Goal: Task Accomplishment & Management: Complete application form

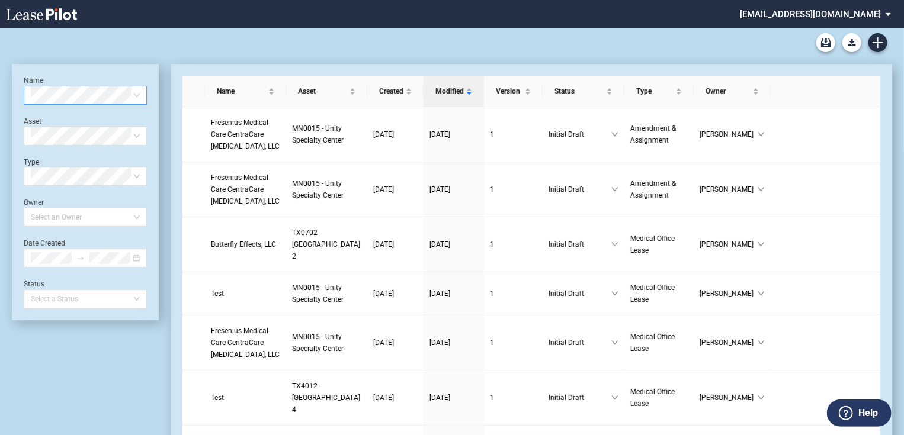
click at [888, 10] on md-select "jlarce@healthpeak.com Admin Area Settings Sign Out" at bounding box center [820, 13] width 162 height 27
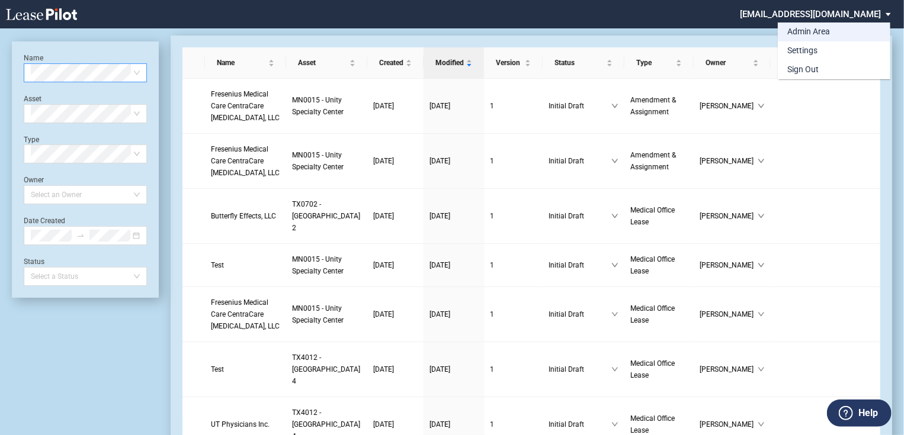
click at [811, 36] on div "Admin Area" at bounding box center [808, 32] width 43 height 12
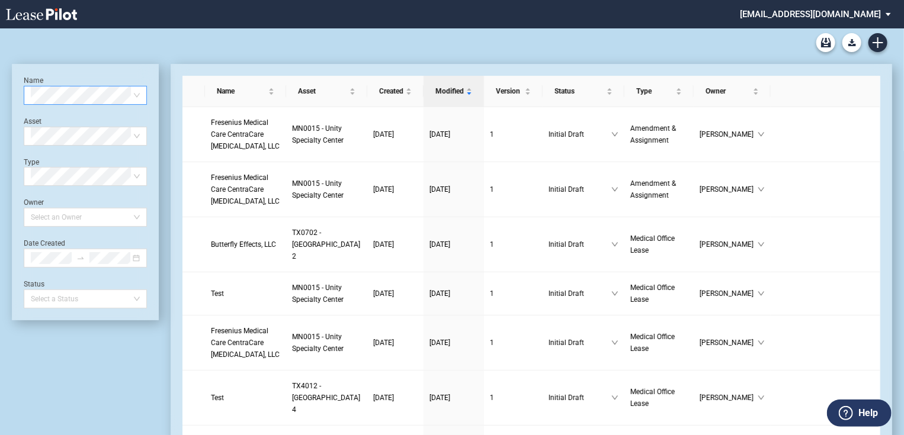
scroll to position [28, 0]
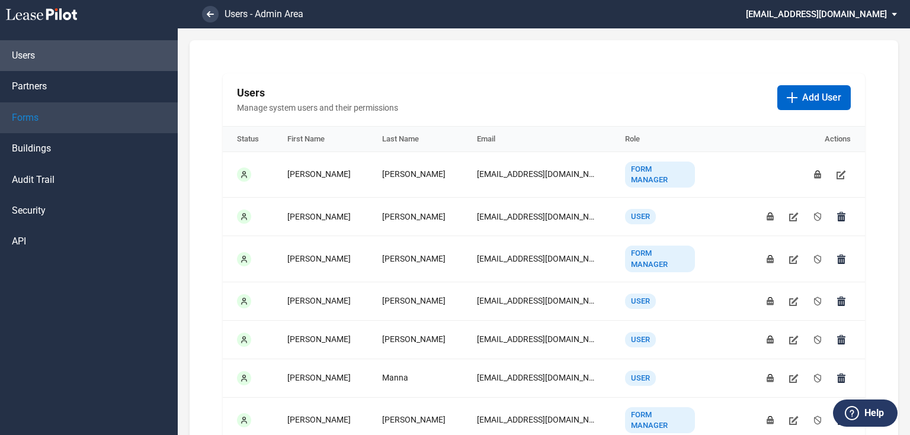
click at [48, 124] on link "Forms" at bounding box center [89, 118] width 178 height 31
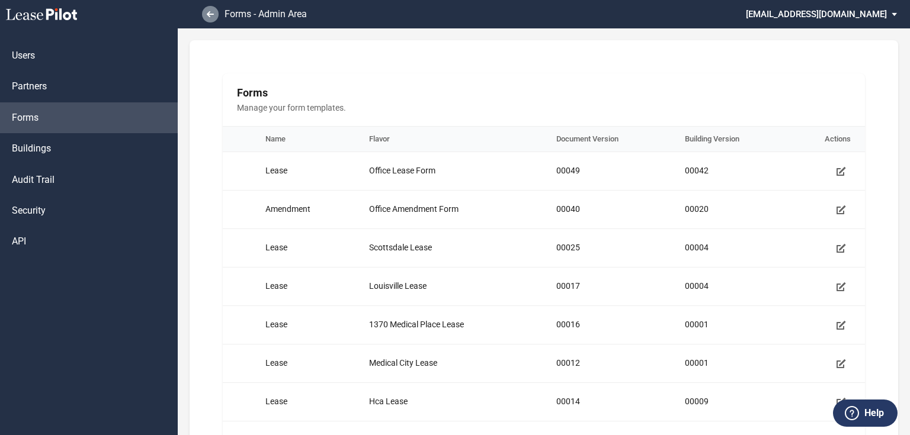
click at [213, 16] on icon at bounding box center [210, 14] width 7 height 6
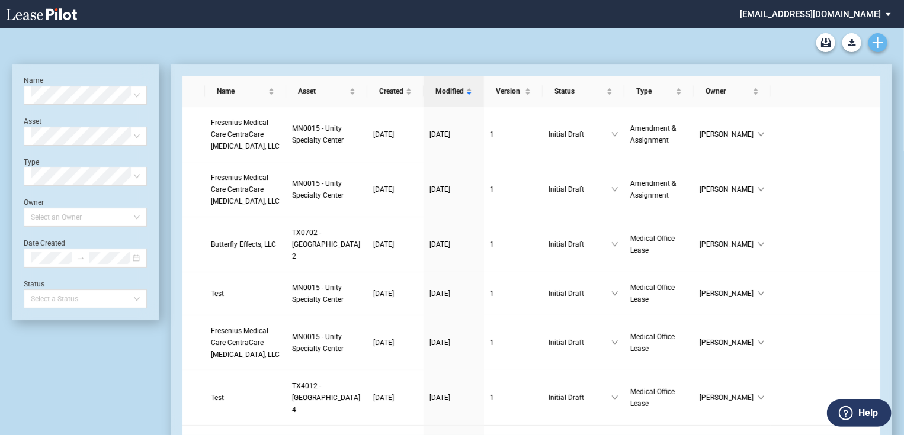
click at [876, 47] on icon "Create new document" at bounding box center [878, 42] width 11 height 11
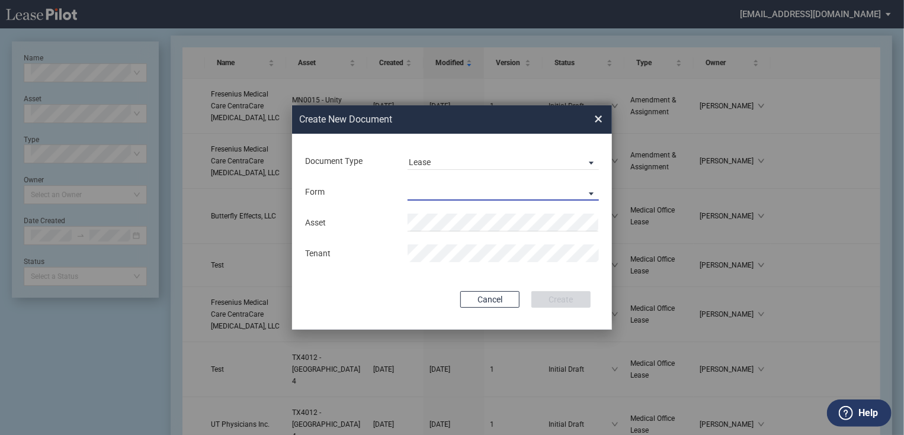
click at [489, 187] on md-select "Medical Office Lease Scottsdale Lease Louisville Lease 1370 Medical Place Lease…" at bounding box center [503, 192] width 191 height 18
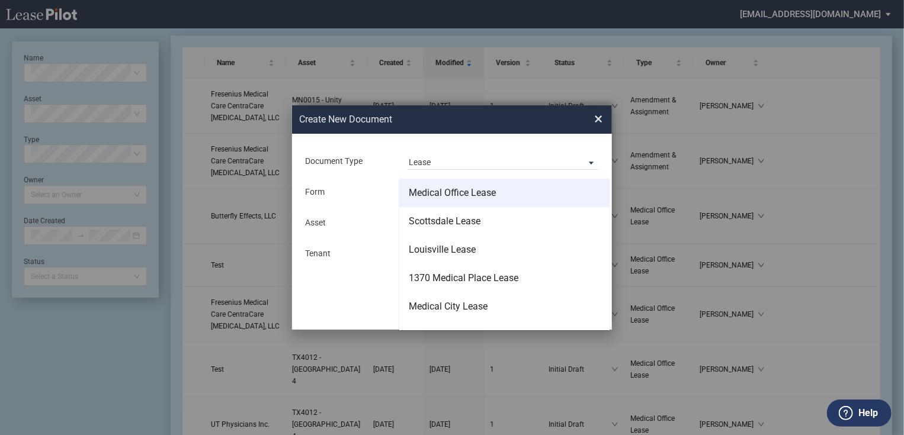
click at [517, 195] on md-option "Medical Office Lease" at bounding box center [504, 193] width 210 height 28
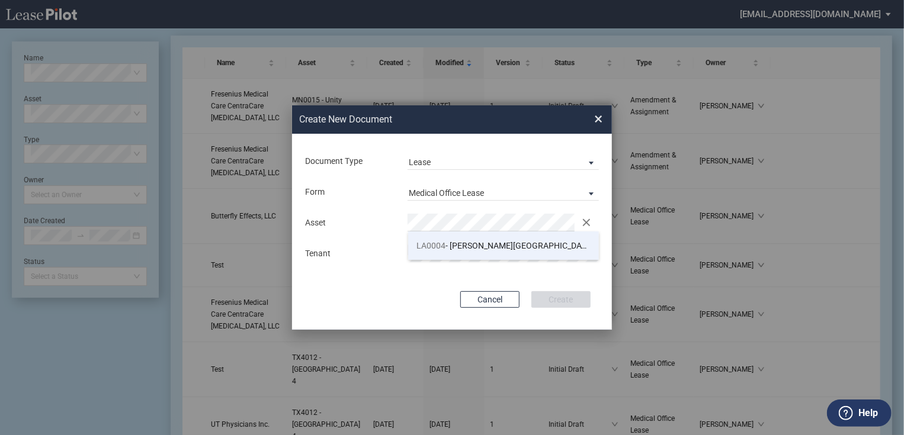
click at [479, 251] on li "LA0004 - James Devin Moncus Medical Building" at bounding box center [503, 246] width 191 height 28
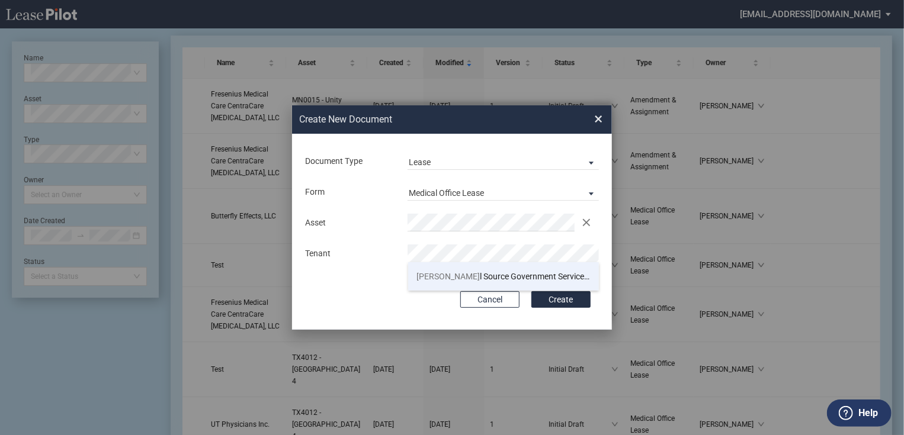
click at [532, 274] on span "Loya l Source Government Services, LLC" at bounding box center [512, 276] width 190 height 9
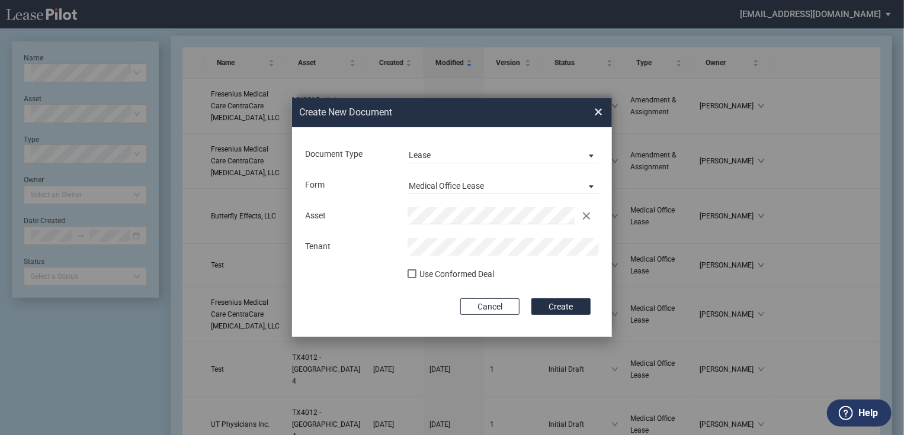
click at [444, 276] on div "Use Conformed Deal" at bounding box center [457, 275] width 75 height 12
click at [555, 305] on button "Create" at bounding box center [560, 307] width 59 height 17
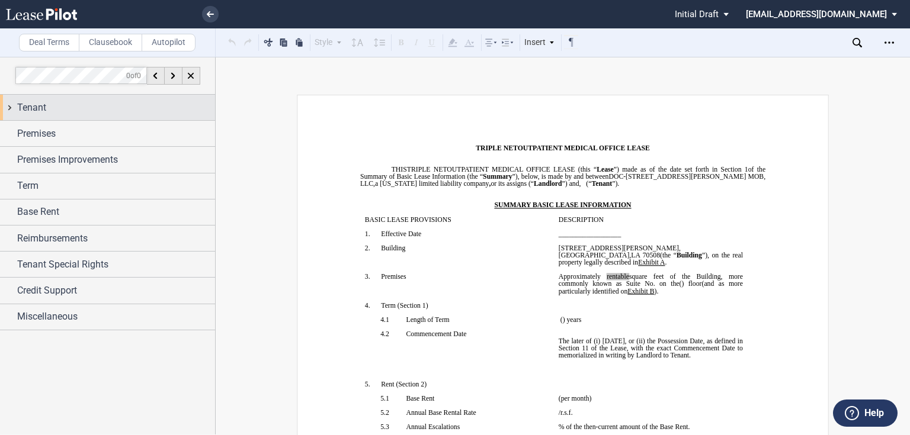
click at [33, 107] on span "Tenant" at bounding box center [31, 108] width 29 height 14
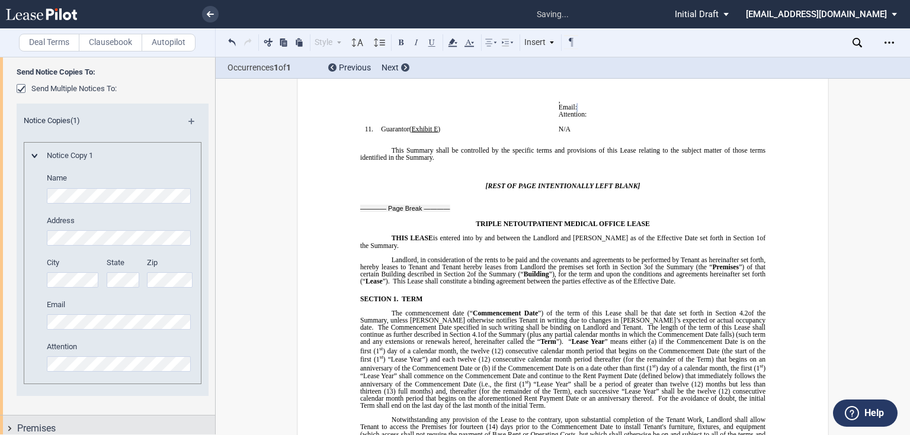
scroll to position [664, 0]
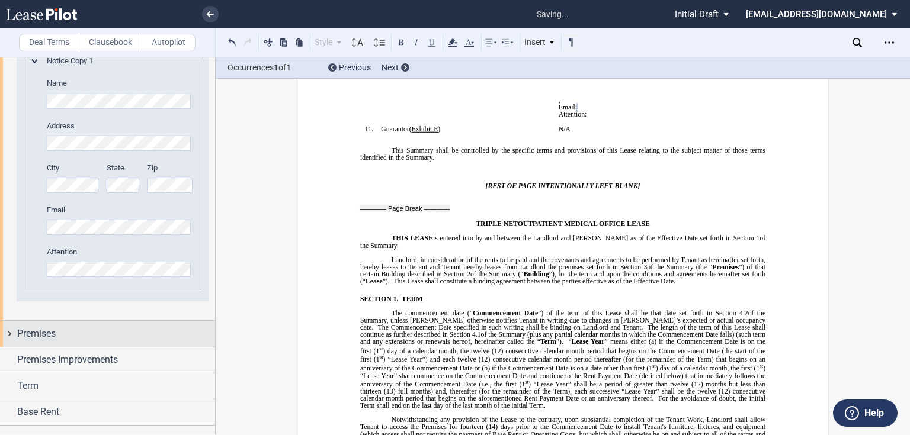
click at [104, 325] on div "Premises" at bounding box center [107, 333] width 215 height 25
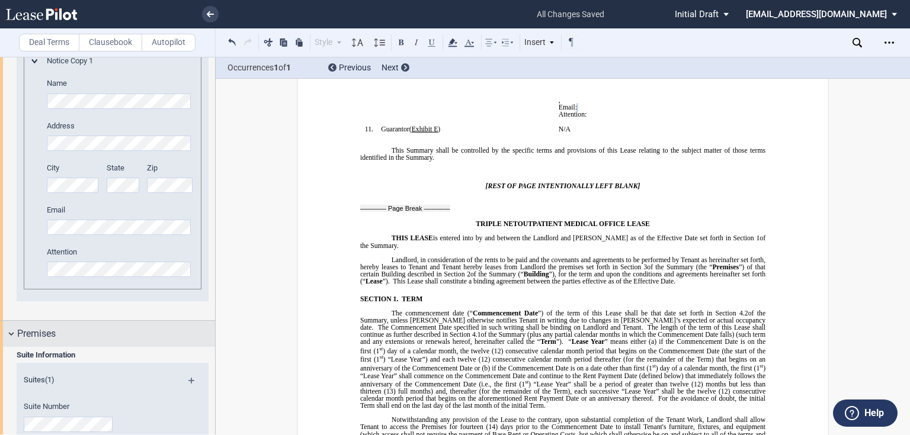
scroll to position [806, 0]
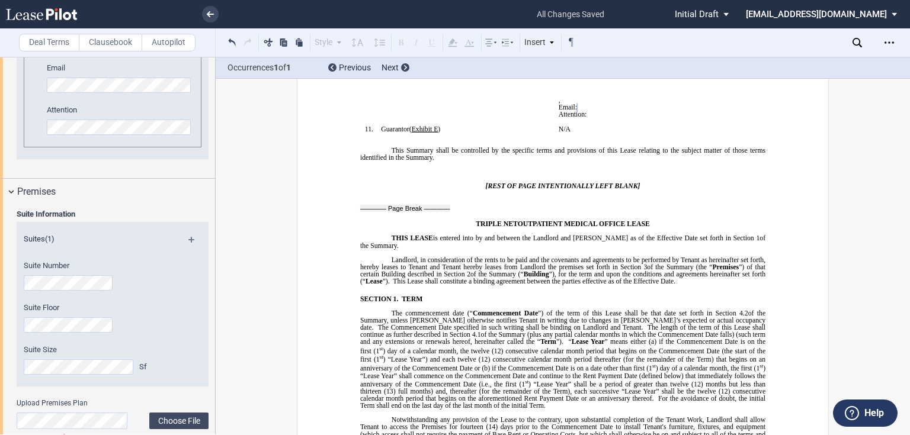
click at [0, 282] on div "Suite Information Suites (1) Suite Number Suite Floor Suite Size Sf Upload Prem…" at bounding box center [107, 345] width 215 height 281
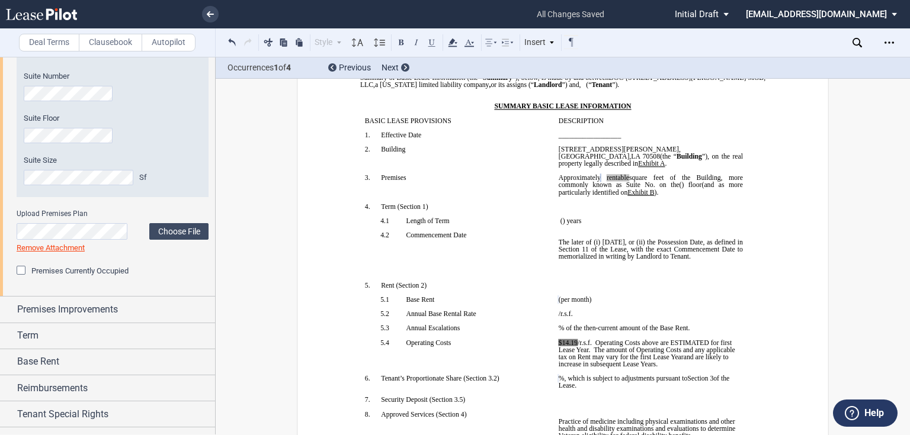
scroll to position [1039, 0]
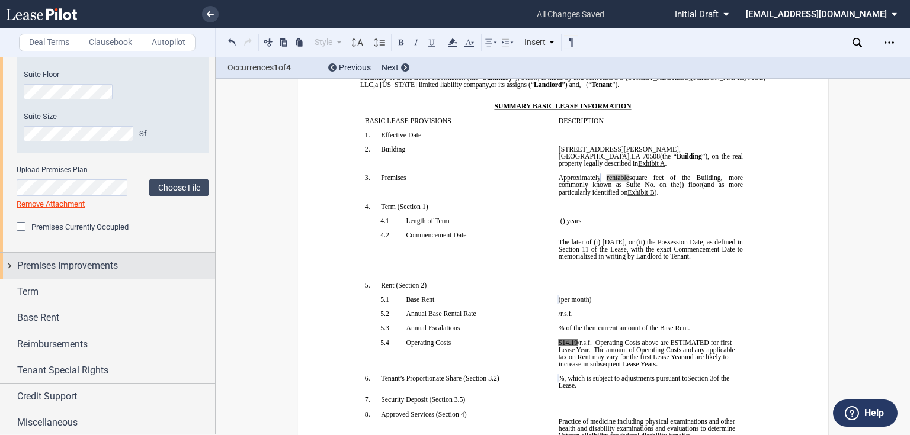
click at [83, 264] on span "Premises Improvements" at bounding box center [67, 266] width 101 height 14
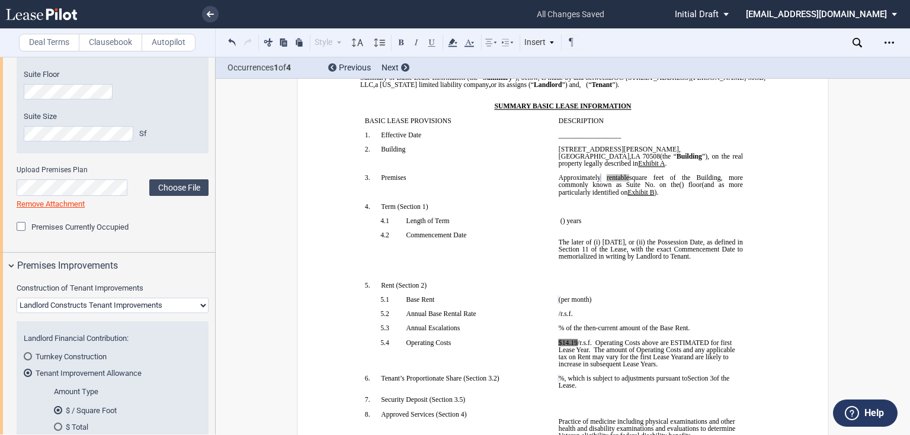
scroll to position [1134, 0]
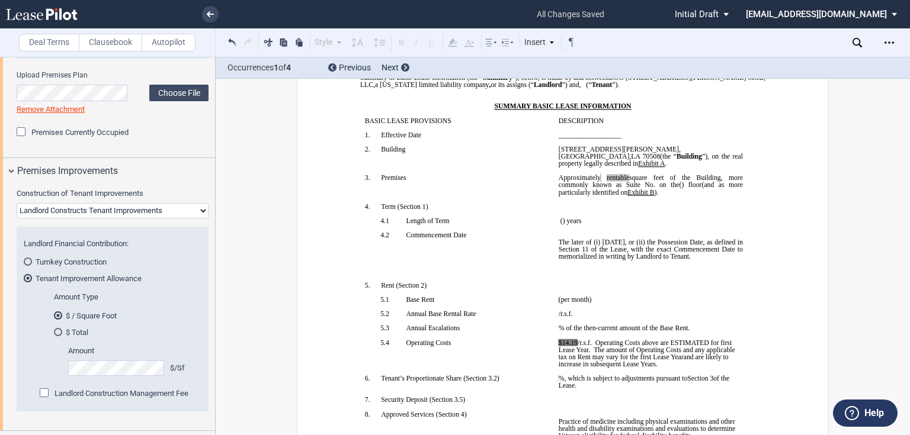
click at [64, 373] on div "Amount $/Sf" at bounding box center [124, 367] width 140 height 42
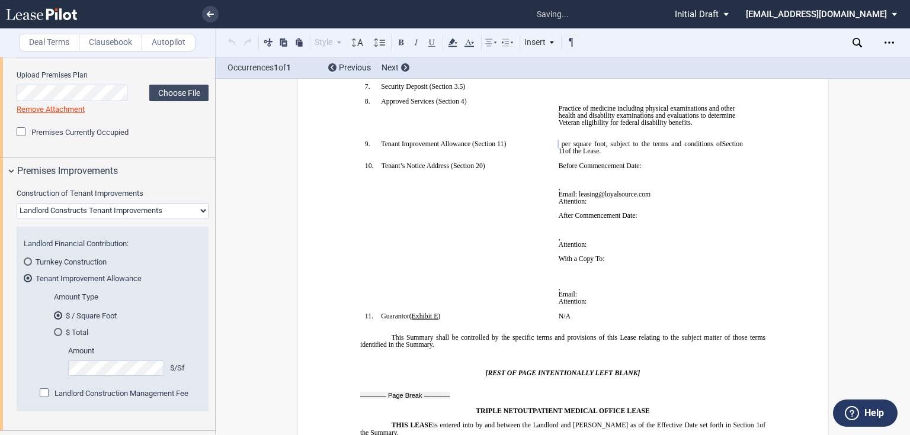
scroll to position [424, 0]
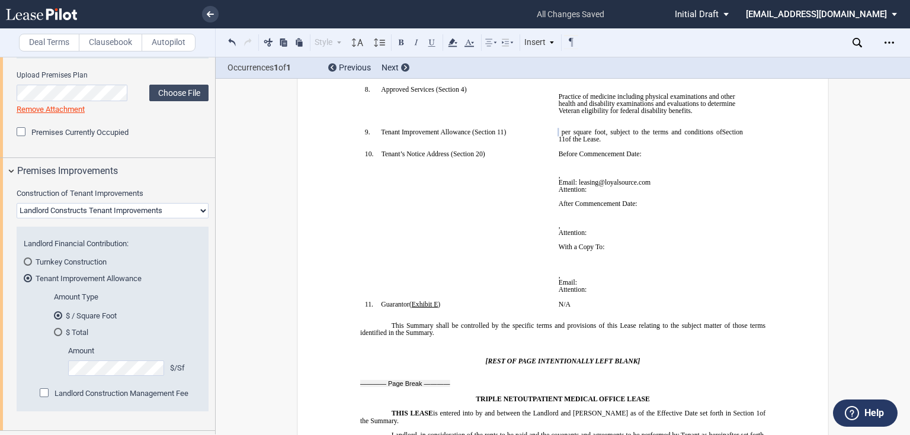
click at [47, 393] on div "Landlord Construction Management Fee" at bounding box center [46, 395] width 12 height 12
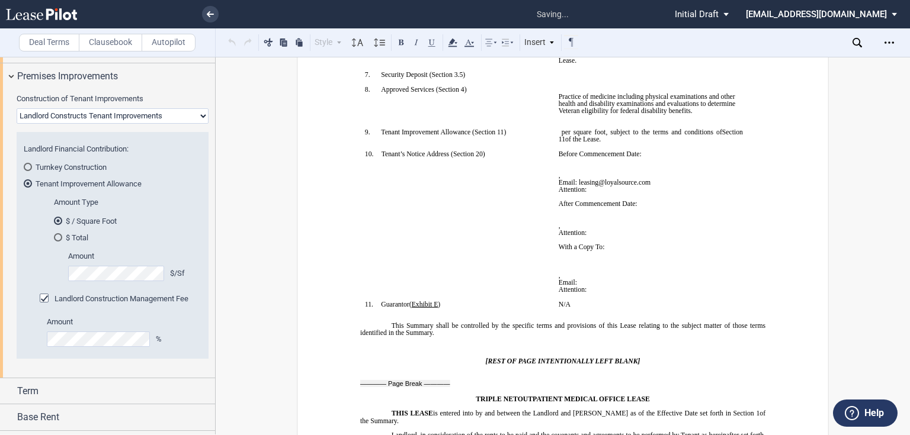
scroll to position [1328, 0]
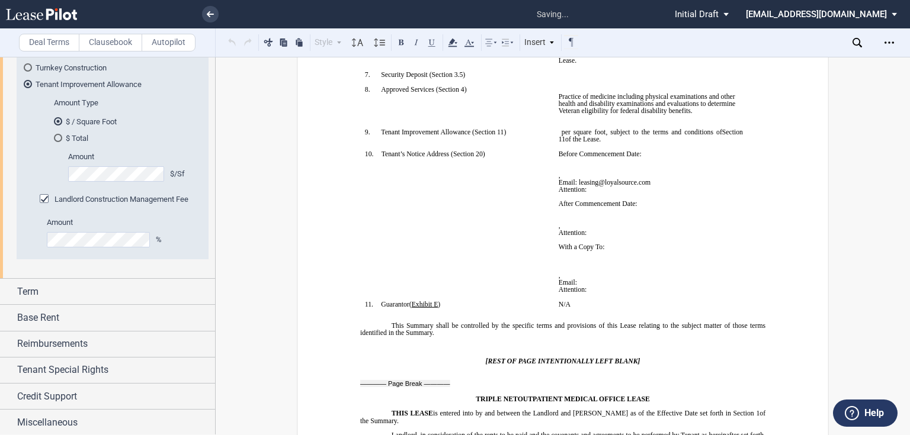
click at [98, 361] on div "Tenant Special Rights" at bounding box center [107, 370] width 215 height 25
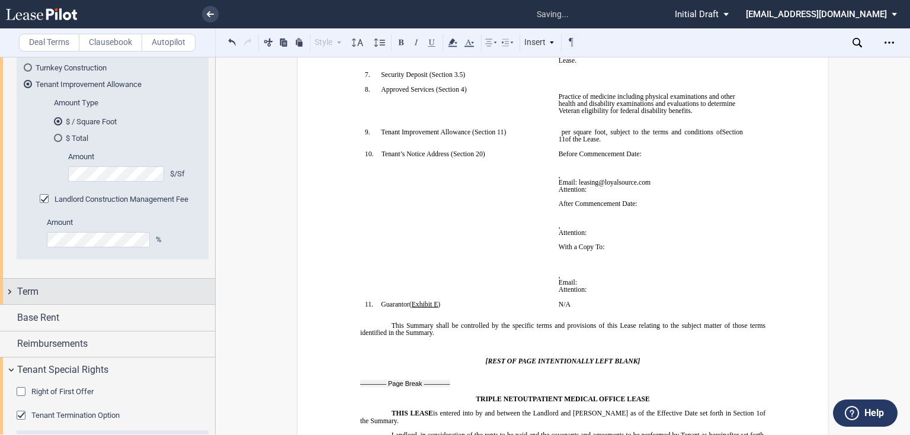
click at [81, 293] on div "Term" at bounding box center [116, 292] width 198 height 14
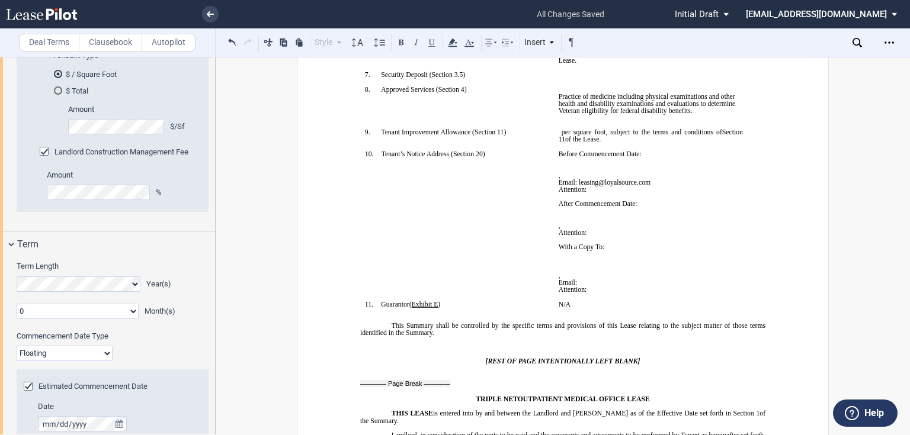
scroll to position [235, 0]
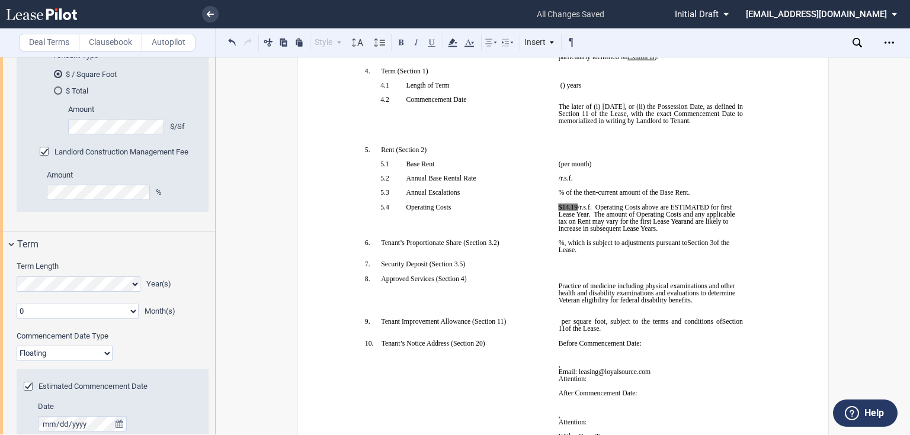
click at [611, 124] on span "The later of (i) September 1, 2025, or (ii) the Possession Date, as defined in …" at bounding box center [652, 113] width 186 height 21
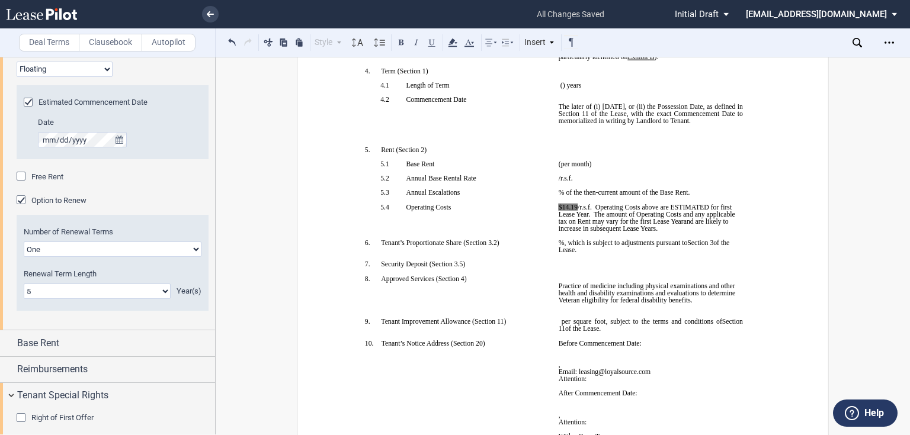
scroll to position [1755, 0]
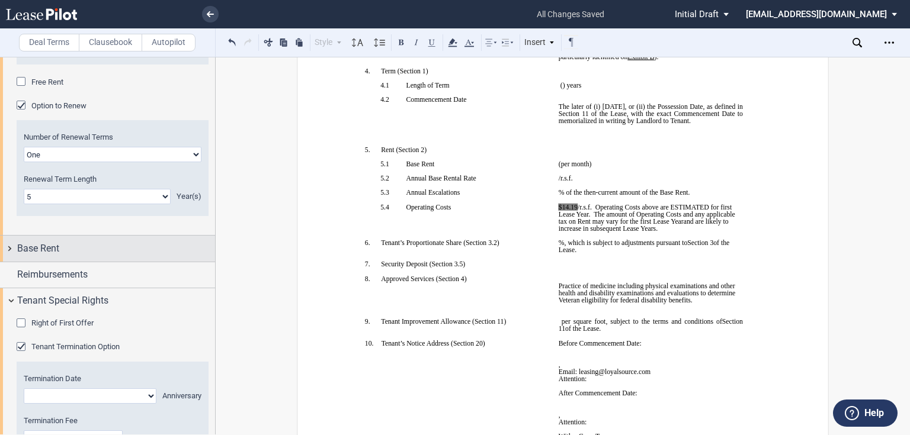
click at [57, 251] on span "Base Rent" at bounding box center [38, 249] width 42 height 14
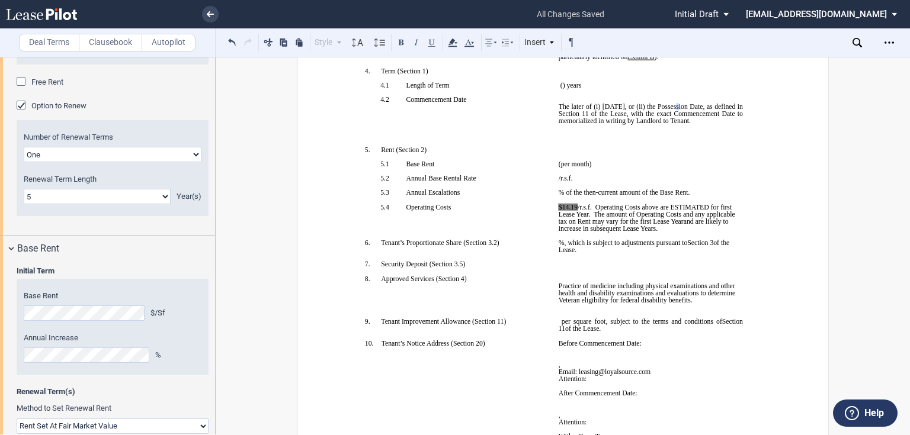
click at [677, 124] on span "The later of (i) December 1, 2025, or (ii) the Possession Date, as defined in S…" at bounding box center [652, 113] width 186 height 21
click at [683, 124] on span "The later of (i) December 1, 2025, or (ii) the Possession Date, as defined in S…" at bounding box center [652, 113] width 186 height 21
drag, startPoint x: 677, startPoint y: 138, endPoint x: 681, endPoint y: 147, distance: 10.1
click at [681, 124] on span "The later of (i) December 1, 2025, or (ii) the Possession Date, as defined in S…" at bounding box center [652, 113] width 186 height 21
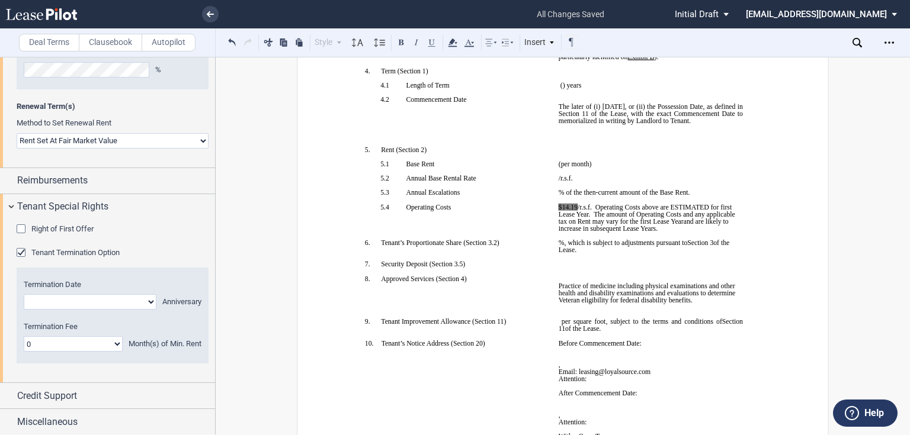
scroll to position [92, 0]
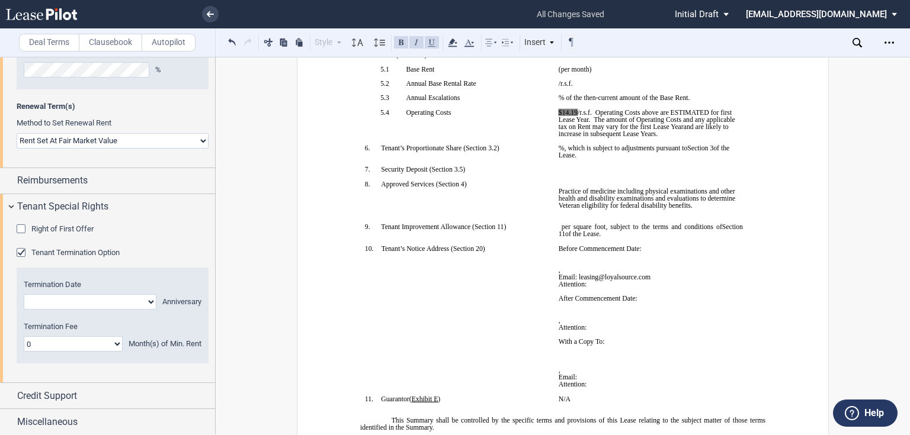
click at [568, 116] on span "$14.19" at bounding box center [568, 112] width 19 height 7
click at [571, 116] on span "$14.19" at bounding box center [568, 112] width 19 height 7
click at [140, 383] on div "Credit Support" at bounding box center [107, 395] width 215 height 25
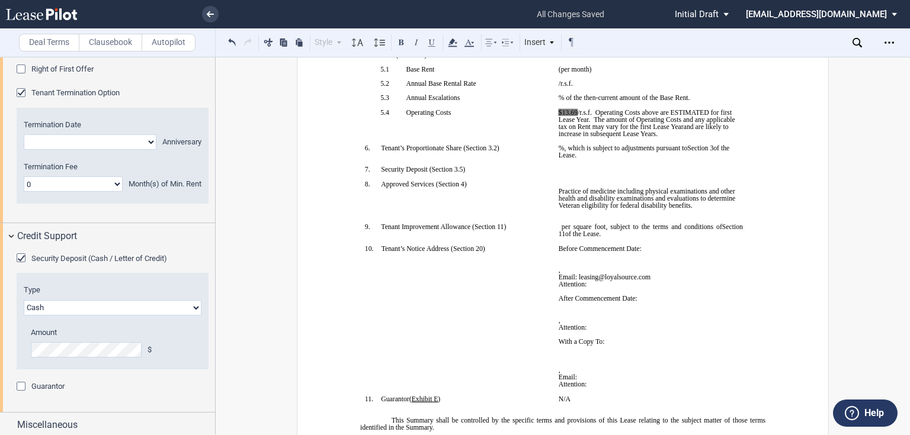
scroll to position [2204, 0]
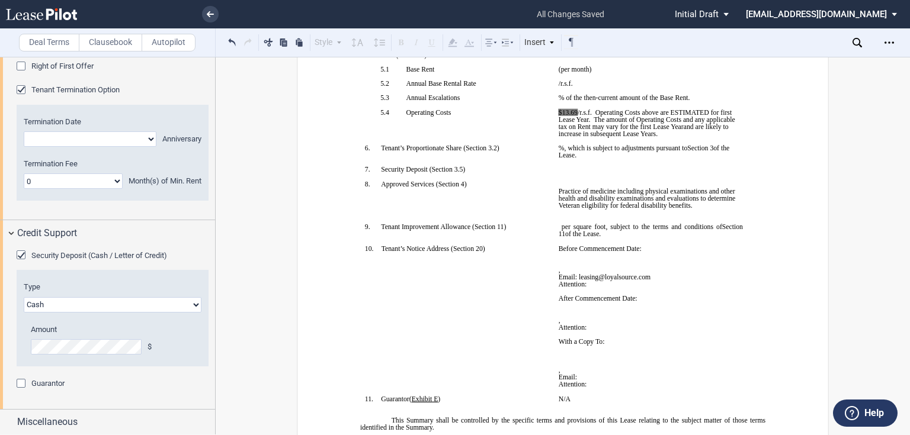
click at [17, 353] on div "Type Letter of Credit (L/C) Cash Cash and Letter of Credit Amount $ LoC Burndow…" at bounding box center [113, 324] width 192 height 84
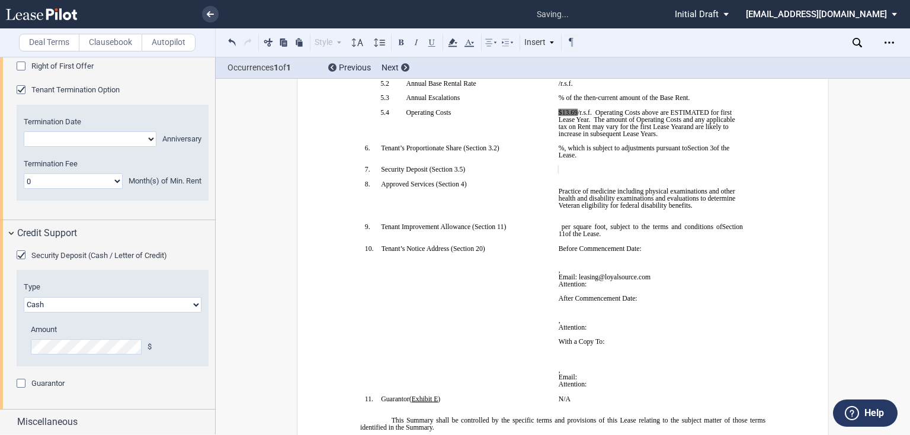
click at [142, 385] on div "Guarantor" at bounding box center [113, 385] width 192 height 12
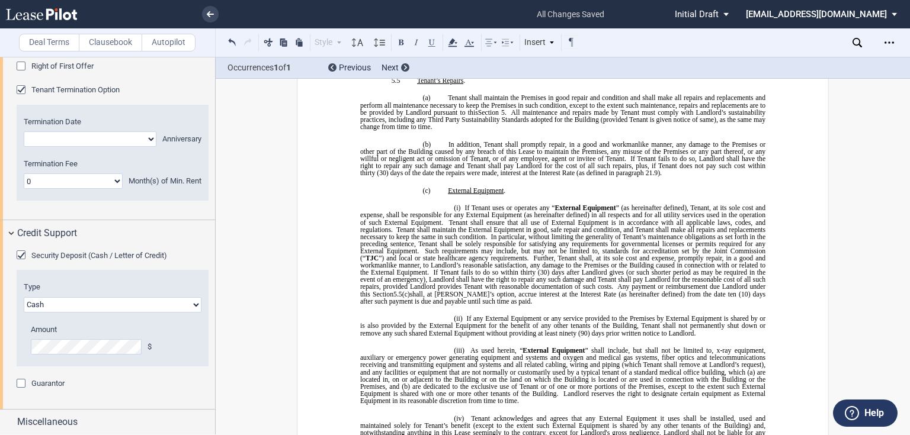
scroll to position [4122, 0]
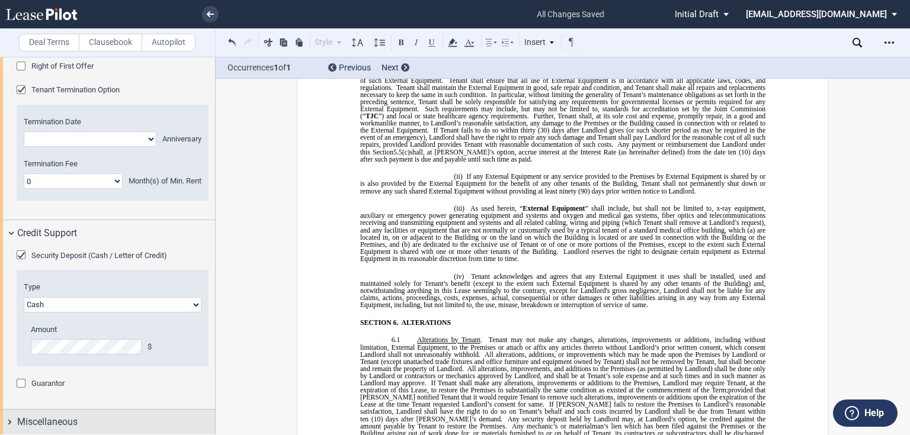
click at [67, 424] on span "Miscellaneous" at bounding box center [47, 422] width 60 height 14
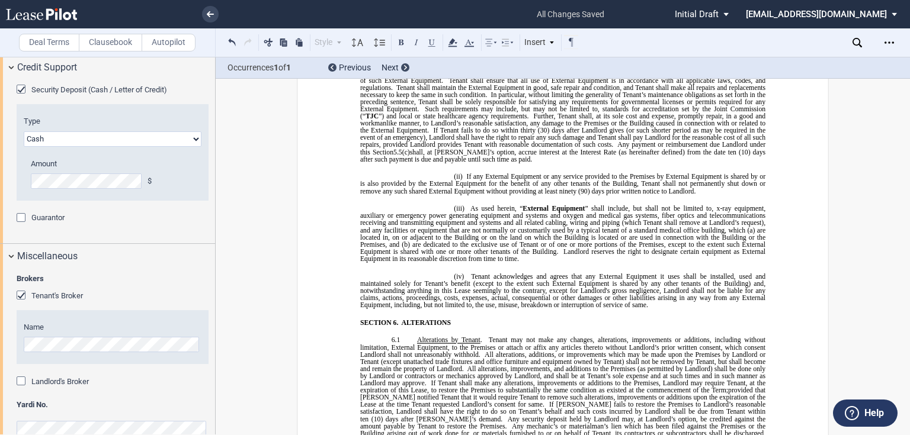
scroll to position [2389, 0]
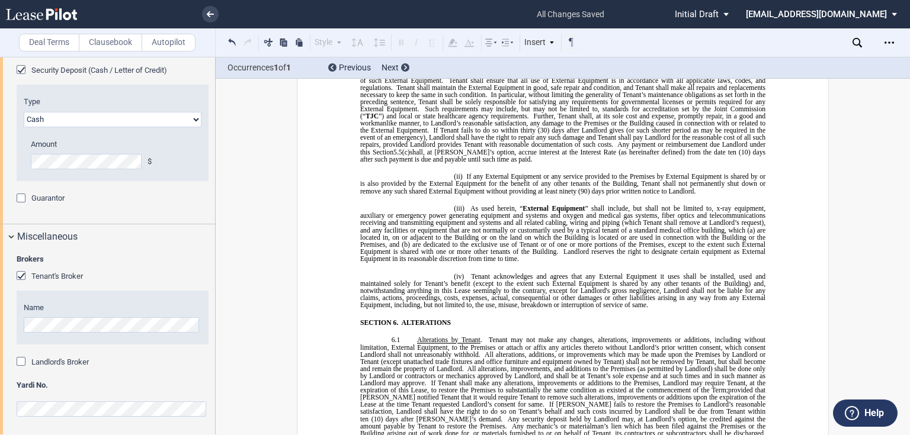
click at [10, 412] on div "Brokers Tenant's Broker Name Landlord's Broker Name Yardi No." at bounding box center [107, 343] width 215 height 186
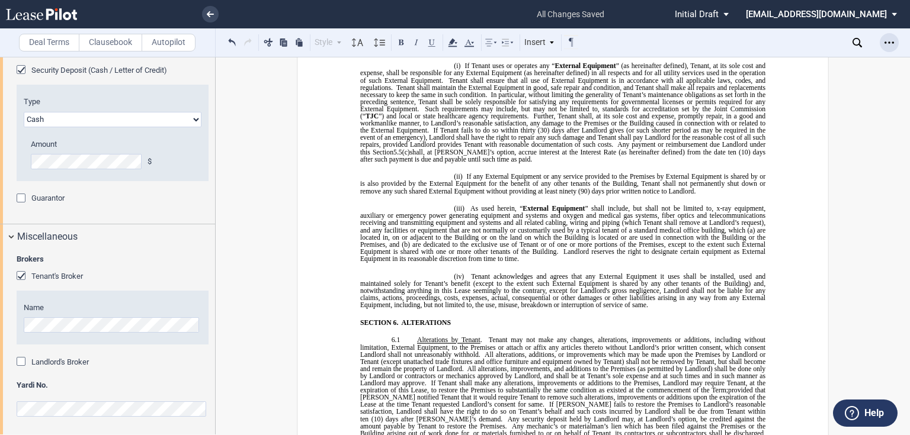
click at [887, 42] on icon "Open Lease options menu" at bounding box center [889, 42] width 9 height 9
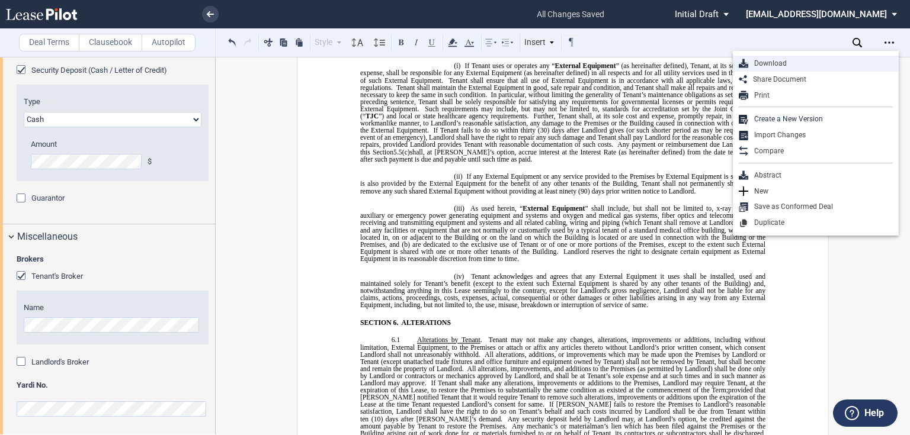
click at [780, 62] on div "Download" at bounding box center [820, 64] width 145 height 10
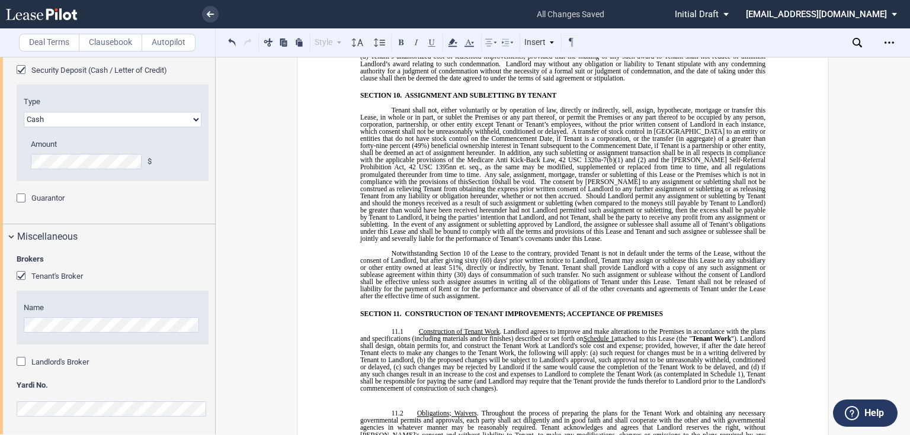
scroll to position [5544, 0]
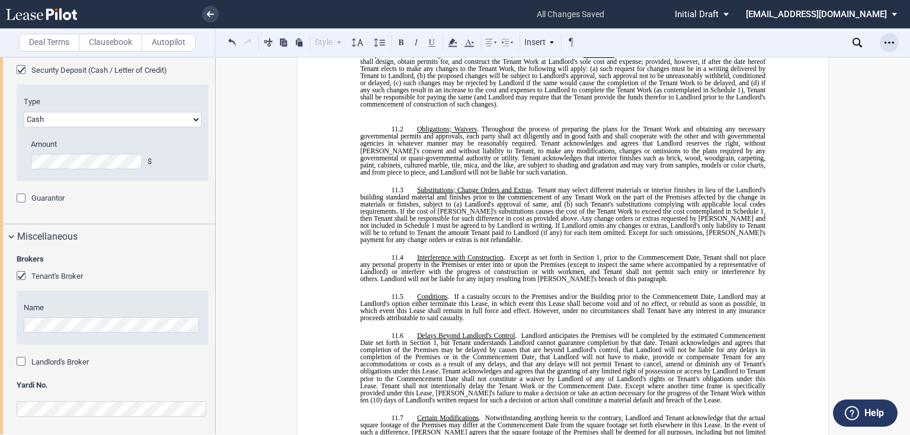
click at [888, 43] on icon "Open Lease options menu" at bounding box center [889, 42] width 9 height 9
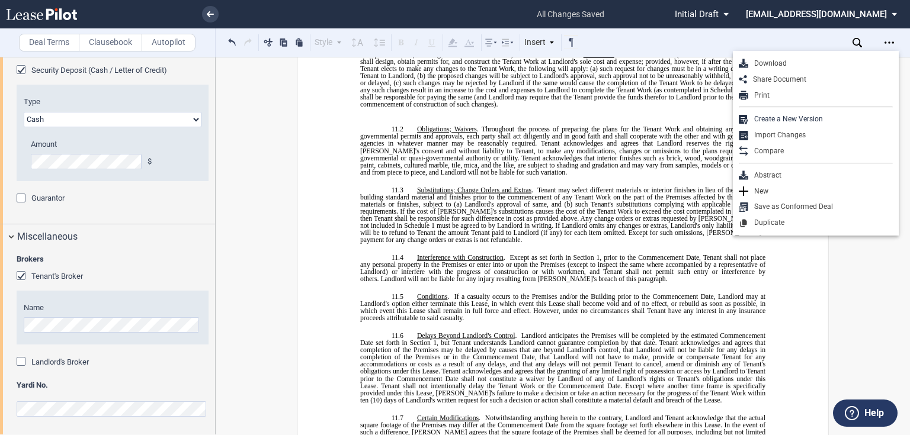
click at [847, 20] on md-select "jlarce@healthpeak.com Admin Area Settings Sign Out" at bounding box center [826, 13] width 162 height 27
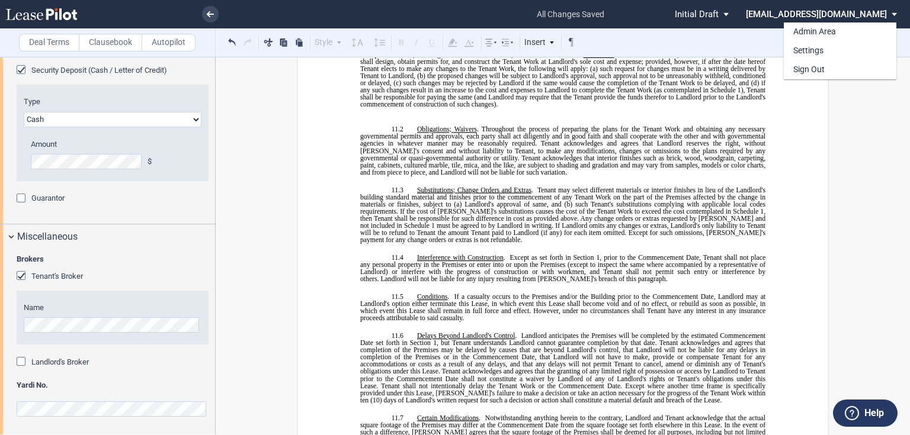
click at [834, 19] on div "Admin Area Settings Sign Out" at bounding box center [851, 42] width 134 height 75
click at [865, 15] on div "Admin Area Settings Sign Out" at bounding box center [851, 42] width 134 height 75
click at [893, 12] on div "Admin Area Settings Sign Out" at bounding box center [851, 42] width 134 height 75
click at [888, 12] on div "Admin Area Settings Sign Out" at bounding box center [851, 42] width 134 height 75
click at [827, 31] on div "Admin Area" at bounding box center [814, 32] width 43 height 12
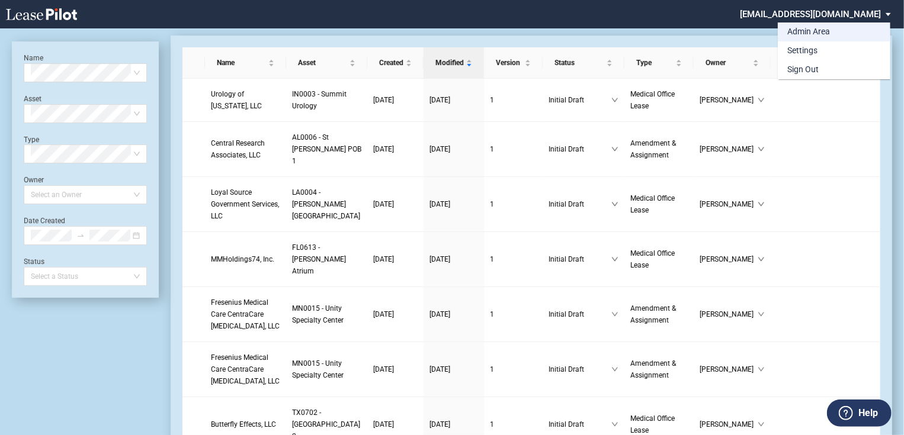
click at [828, 34] on div "Admin Area" at bounding box center [808, 32] width 43 height 12
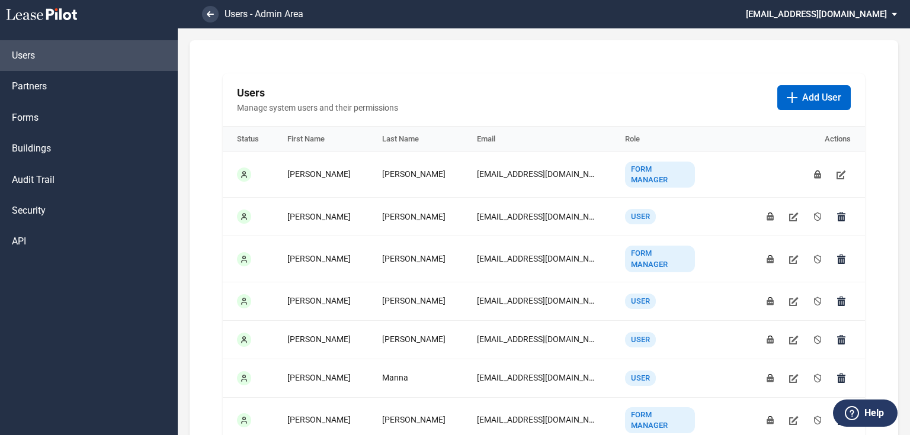
click at [41, 127] on link "Forms" at bounding box center [89, 118] width 178 height 31
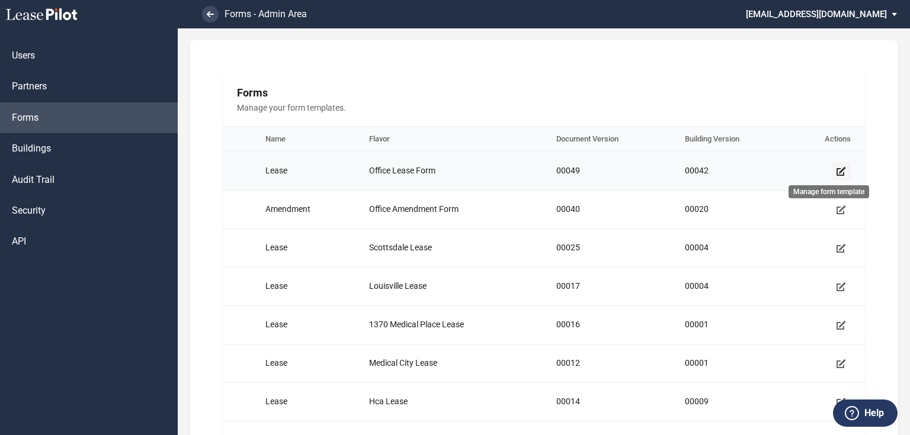
click at [838, 173] on use "Manage form template" at bounding box center [841, 171] width 9 height 9
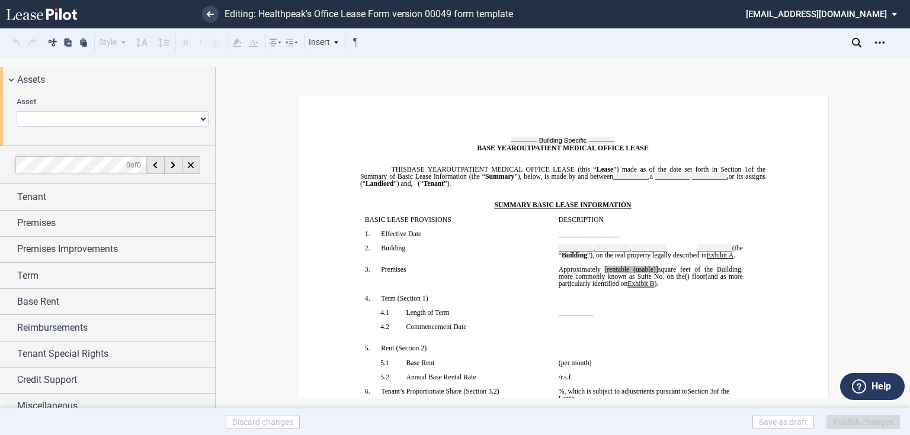
click at [198, 120] on select "0239 - Gateway 0318 - [GEOGRAPHIC_DATA] 0346 - [GEOGRAPHIC_DATA] 0404 - [GEOGRA…" at bounding box center [113, 118] width 192 height 15
click at [17, 111] on select "0239 - Gateway 0318 - [GEOGRAPHIC_DATA] 0346 - [GEOGRAPHIC_DATA] 0404 - [GEOGRA…" at bounding box center [113, 118] width 192 height 15
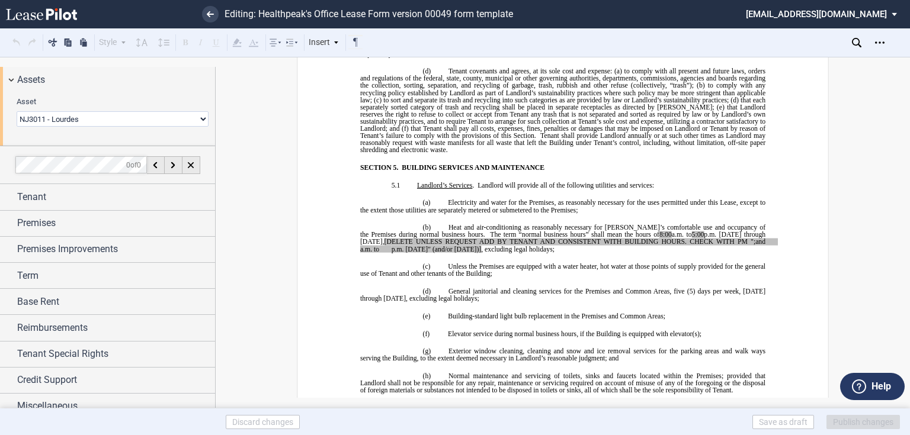
scroll to position [2939, 0]
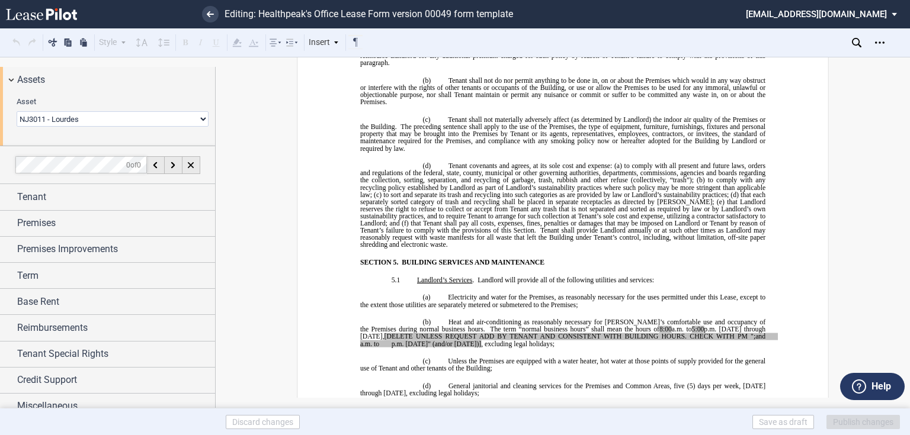
click at [178, 119] on select "0239 - Gateway 0318 - [GEOGRAPHIC_DATA] 0346 - [GEOGRAPHIC_DATA] 0404 - [GEOGRA…" at bounding box center [113, 118] width 192 height 15
click at [17, 111] on select "0239 - Gateway 0318 - [GEOGRAPHIC_DATA] 0346 - [GEOGRAPHIC_DATA] 0404 - [GEOGRA…" at bounding box center [113, 118] width 192 height 15
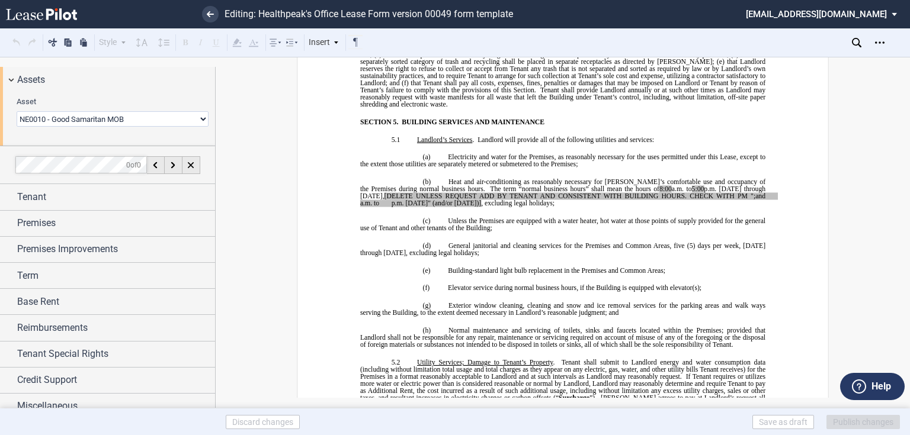
click at [133, 121] on select "0239 - Gateway 0318 - [GEOGRAPHIC_DATA] 0346 - [GEOGRAPHIC_DATA] 0404 - [GEOGRA…" at bounding box center [113, 118] width 192 height 15
click at [17, 111] on select "0239 - Gateway 0318 - [GEOGRAPHIC_DATA] 0346 - [GEOGRAPHIC_DATA] 0404 - [GEOGRA…" at bounding box center [113, 118] width 192 height 15
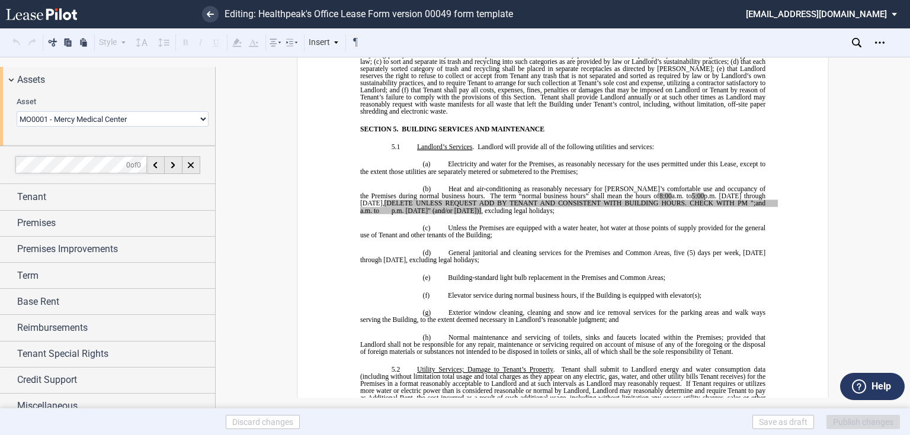
click at [158, 119] on select "0239 - Gateway 0318 - [GEOGRAPHIC_DATA] 0346 - [GEOGRAPHIC_DATA] 0404 - [GEOGRA…" at bounding box center [113, 118] width 192 height 15
click at [17, 111] on select "0239 - Gateway 0318 - [GEOGRAPHIC_DATA] 0346 - [GEOGRAPHIC_DATA] 0404 - [GEOGRA…" at bounding box center [113, 118] width 192 height 15
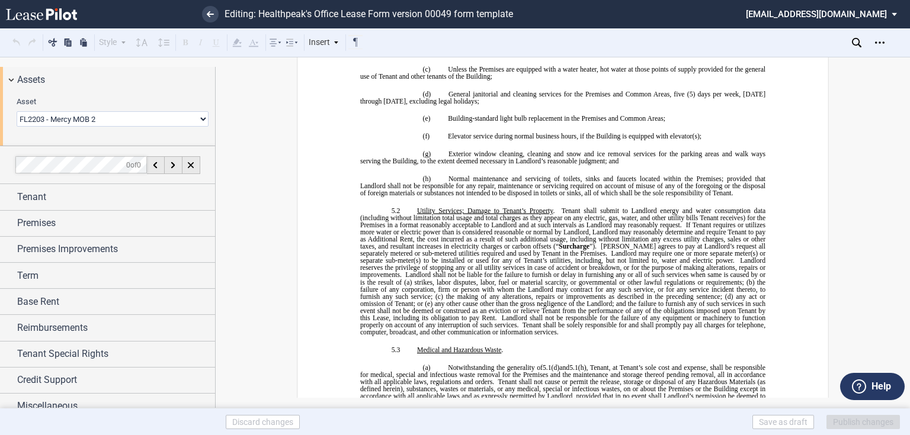
scroll to position [3081, 0]
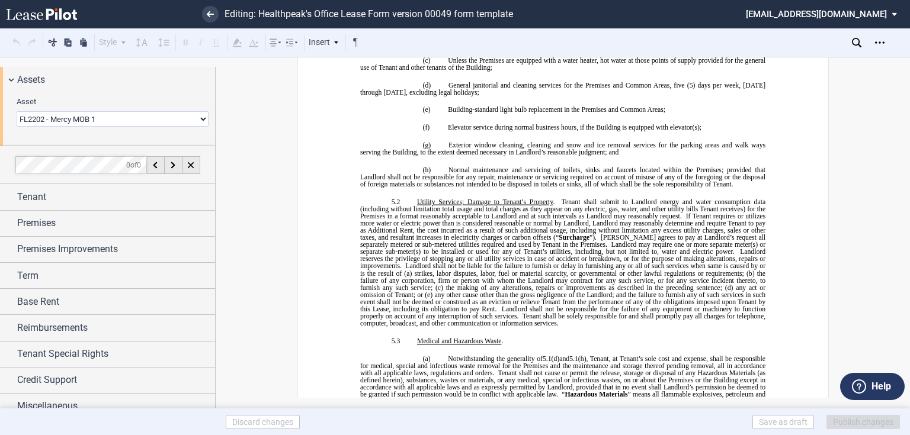
click at [130, 119] on select "0239 - Gateway 0318 - [GEOGRAPHIC_DATA] 0346 - [GEOGRAPHIC_DATA] 0404 - [GEOGRA…" at bounding box center [113, 118] width 192 height 15
click at [120, 120] on select "0239 - Gateway 0318 - [GEOGRAPHIC_DATA] 0346 - [GEOGRAPHIC_DATA] 0404 - [GEOGRA…" at bounding box center [113, 118] width 192 height 15
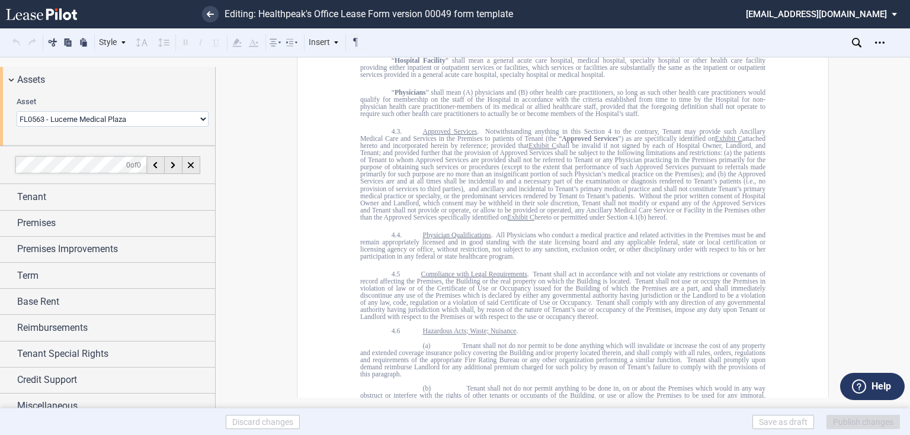
click at [98, 114] on select "0239 - Gateway 0318 - [GEOGRAPHIC_DATA] 0346 - [GEOGRAPHIC_DATA] 0404 - [GEOGRA…" at bounding box center [113, 118] width 192 height 15
select select "object:5598"
click at [17, 111] on select "0239 - Gateway 0318 - [GEOGRAPHIC_DATA] 0346 - [GEOGRAPHIC_DATA] 0404 - [GEOGRA…" at bounding box center [113, 118] width 192 height 15
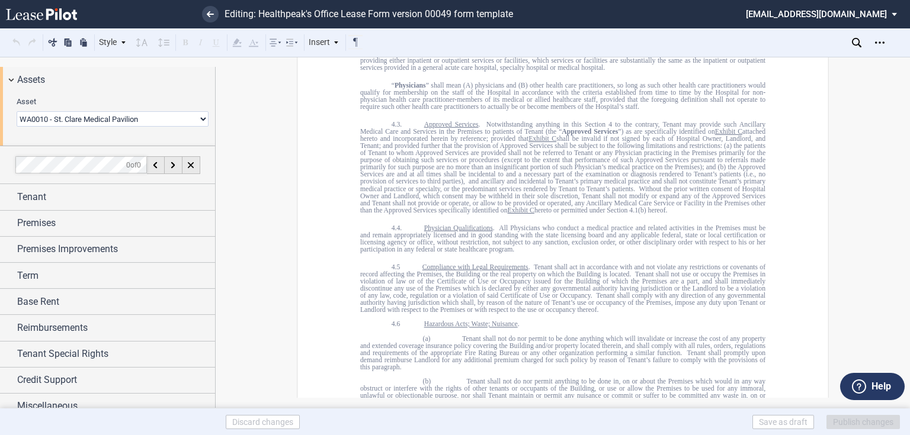
scroll to position [3072, 0]
